Goal: Check status: Check status

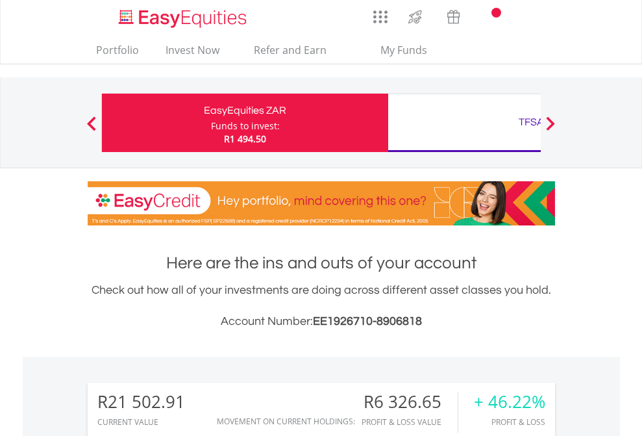
scroll to position [125, 204]
click at [211, 123] on div "Funds to invest:" at bounding box center [245, 126] width 69 height 13
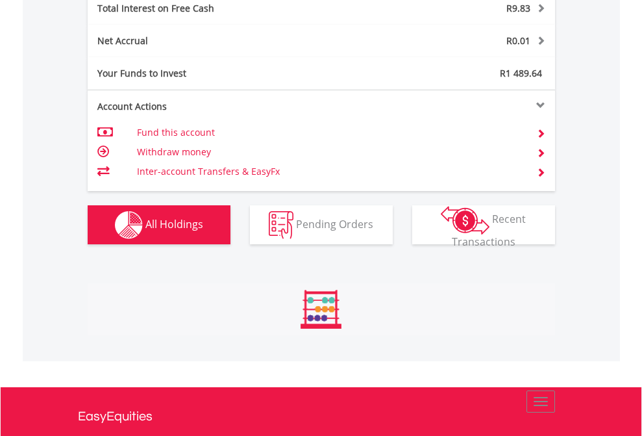
scroll to position [125, 204]
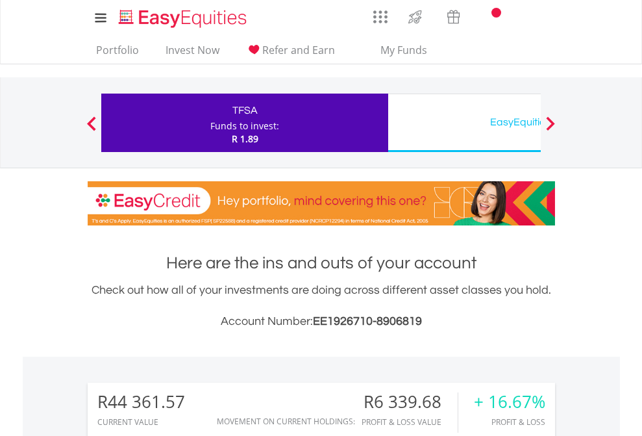
scroll to position [125, 204]
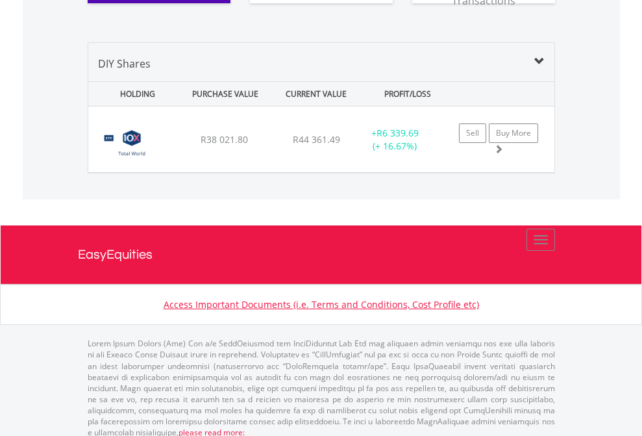
scroll to position [1497, 0]
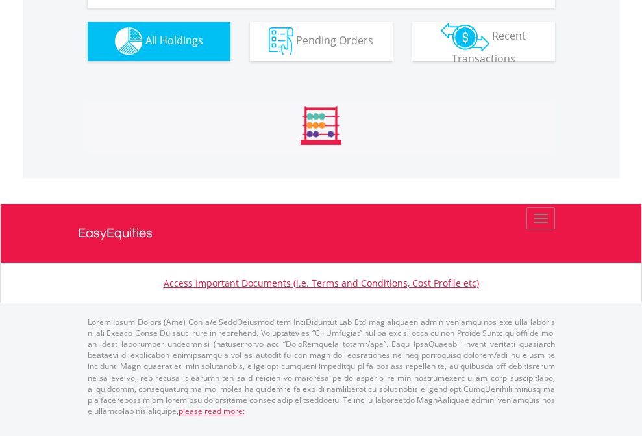
scroll to position [1286, 0]
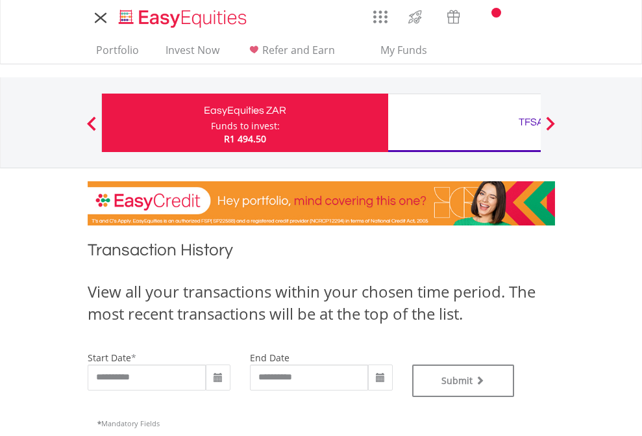
type input "**********"
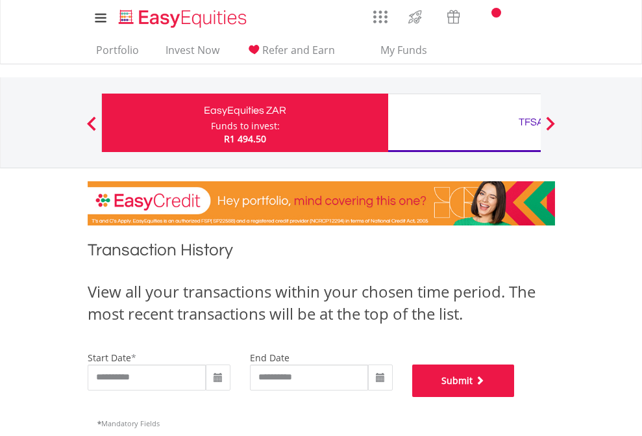
click at [515, 397] on button "Submit" at bounding box center [463, 380] width 103 height 32
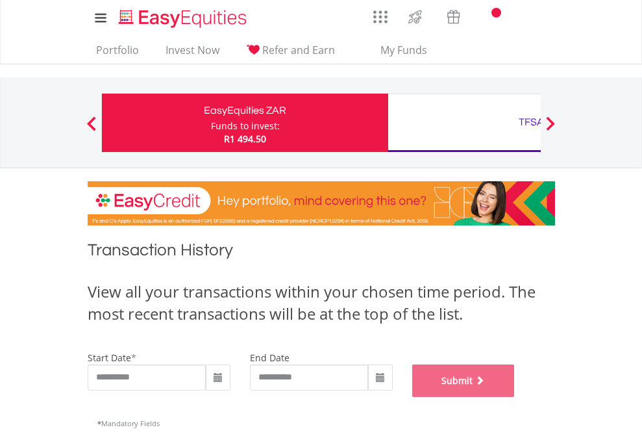
scroll to position [527, 0]
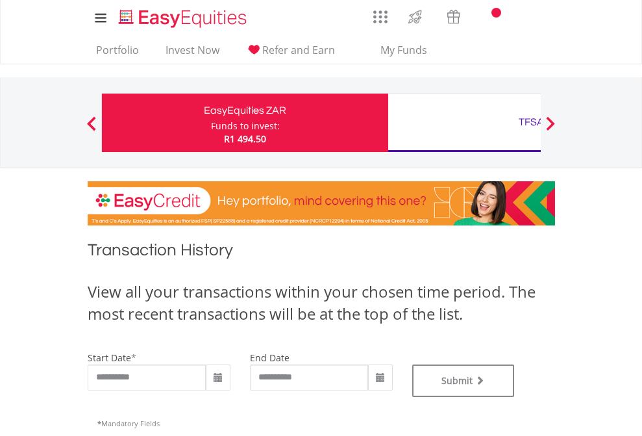
click at [464, 123] on div "TFSA" at bounding box center [531, 122] width 271 height 18
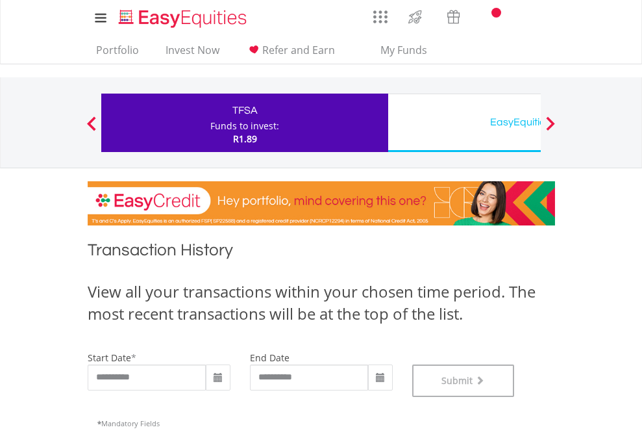
scroll to position [527, 0]
click at [464, 123] on div "EasyEquities USD" at bounding box center [531, 122] width 271 height 18
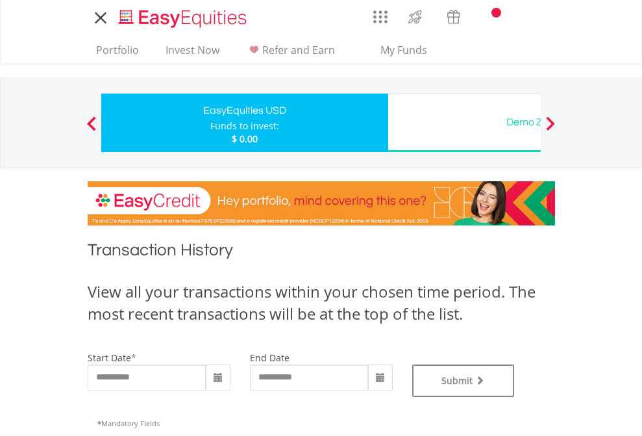
type input "**********"
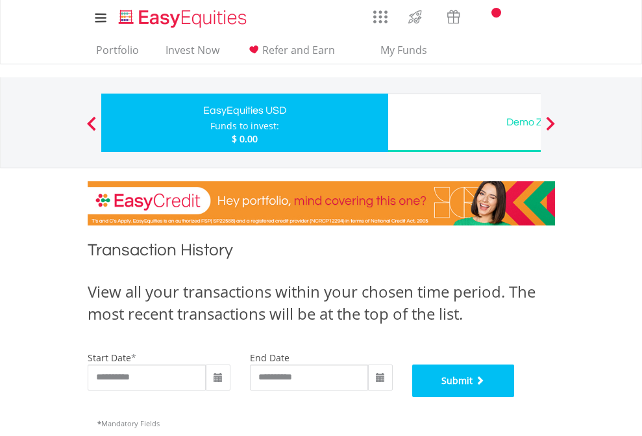
click at [515, 397] on button "Submit" at bounding box center [463, 380] width 103 height 32
